Goal: Transaction & Acquisition: Obtain resource

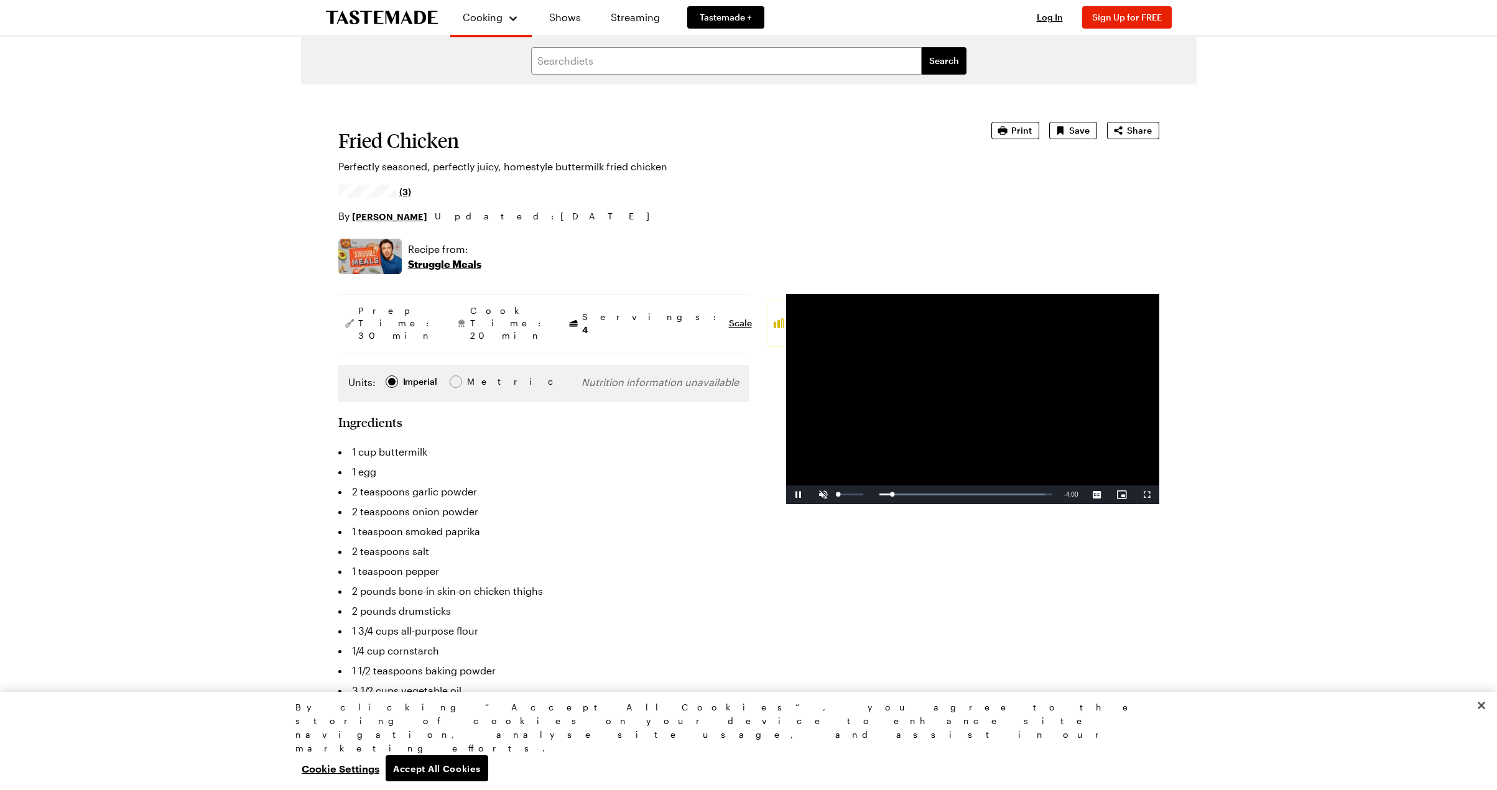
scroll to position [0, 1]
click at [825, 495] on span "Video Player" at bounding box center [823, 495] width 25 height 0
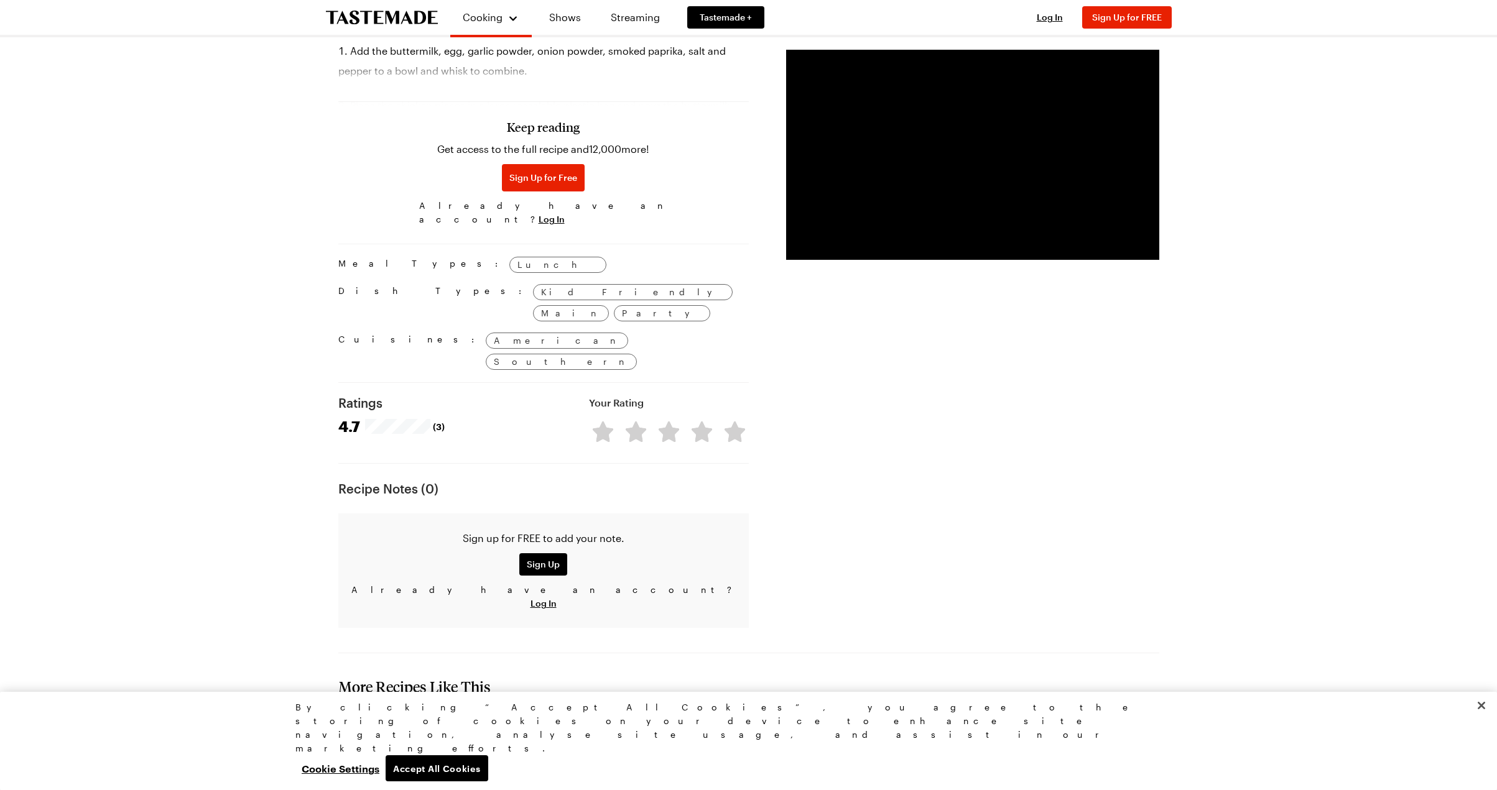
scroll to position [799, 0]
click at [565, 218] on span "Log In" at bounding box center [552, 224] width 26 height 12
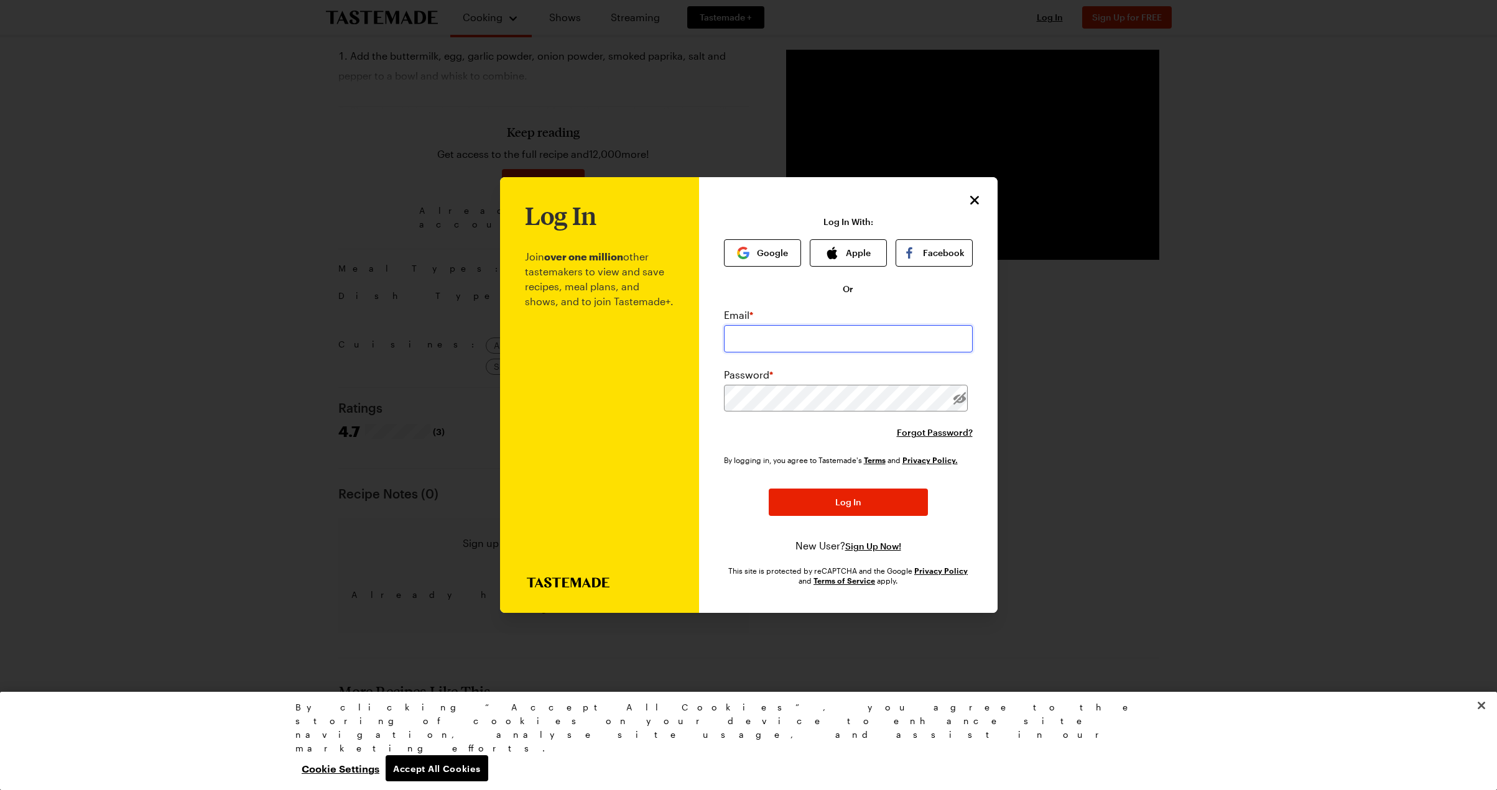
click at [957, 338] on input "email" at bounding box center [848, 338] width 249 height 27
click at [773, 335] on input "email" at bounding box center [848, 338] width 249 height 27
drag, startPoint x: 854, startPoint y: 251, endPoint x: 846, endPoint y: 251, distance: 8.1
click at [846, 251] on button "Apple" at bounding box center [848, 252] width 77 height 27
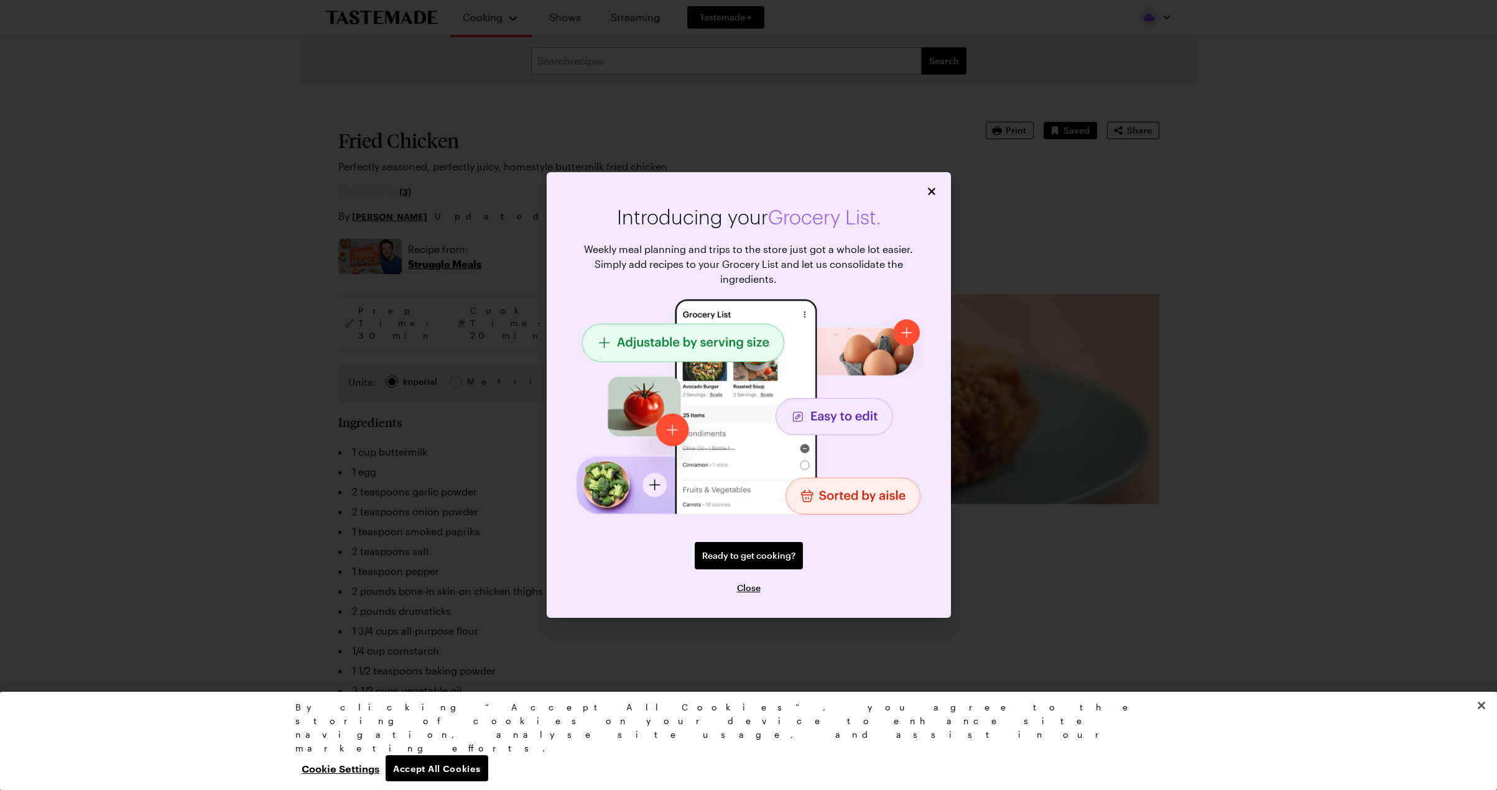
type textarea "x"
click at [932, 193] on icon "Close" at bounding box center [931, 191] width 12 height 12
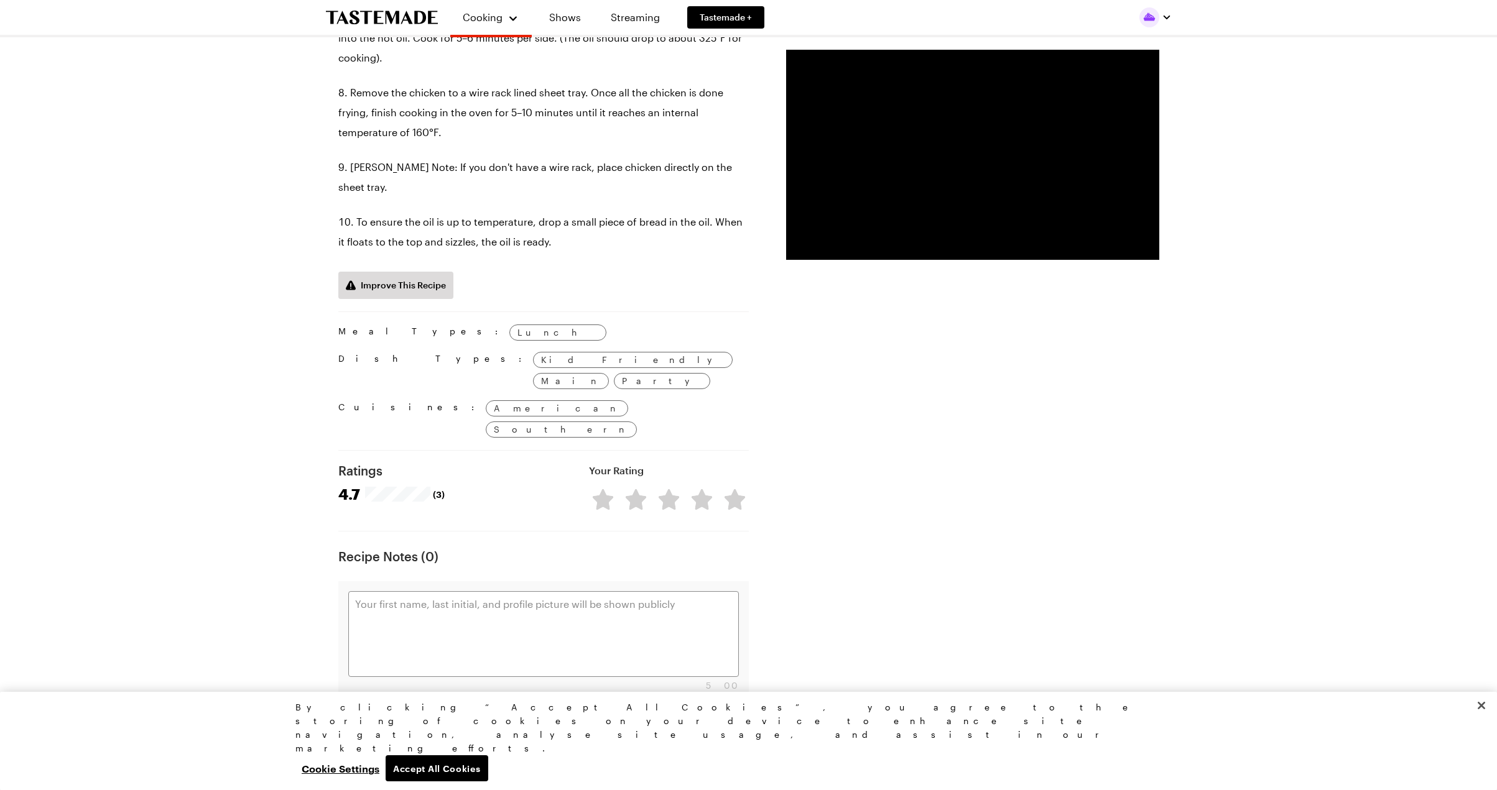
scroll to position [1141, 0]
